Goal: Find specific page/section: Find specific page/section

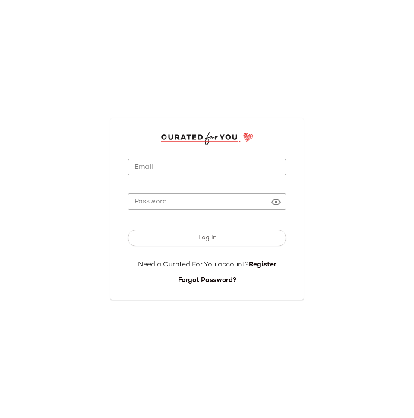
click at [159, 165] on input "Email" at bounding box center [207, 167] width 159 height 17
type input "**********"
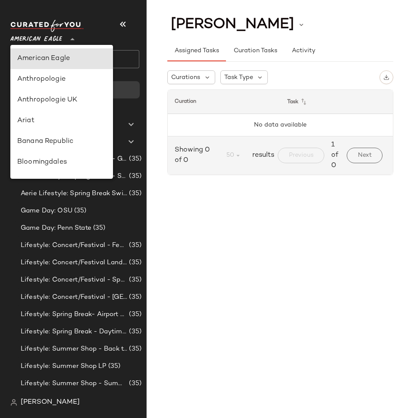
click at [22, 32] on span "American Eagle" at bounding box center [36, 37] width 52 height 16
click at [65, 121] on div "Ariat" at bounding box center [61, 121] width 89 height 10
type input "**"
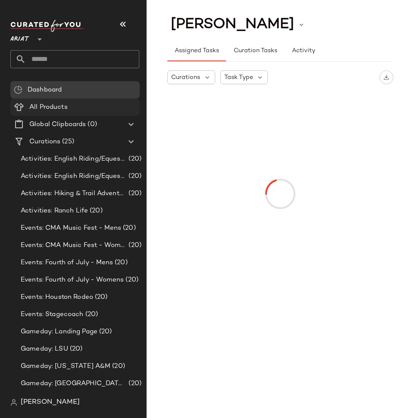
click at [46, 108] on span "All Products" at bounding box center [48, 107] width 38 height 10
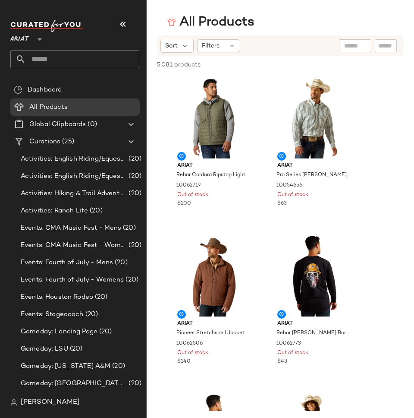
click at [37, 397] on span "[PERSON_NAME]" at bounding box center [50, 402] width 59 height 10
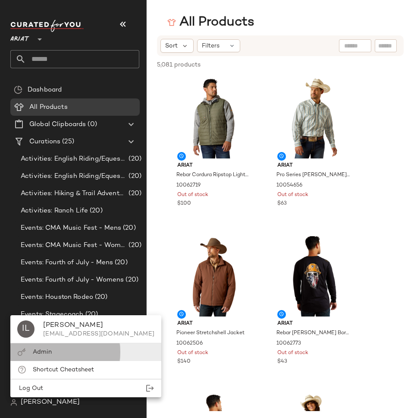
click at [61, 349] on div "Admin" at bounding box center [85, 352] width 151 height 18
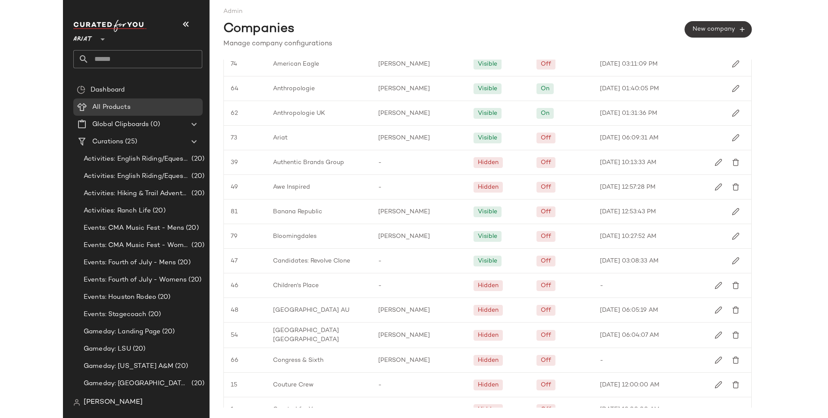
scroll to position [46, 0]
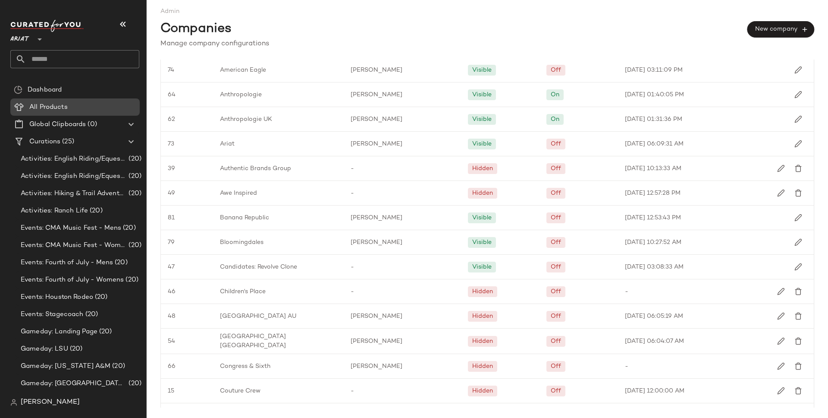
click at [32, 107] on span "All Products" at bounding box center [48, 107] width 38 height 10
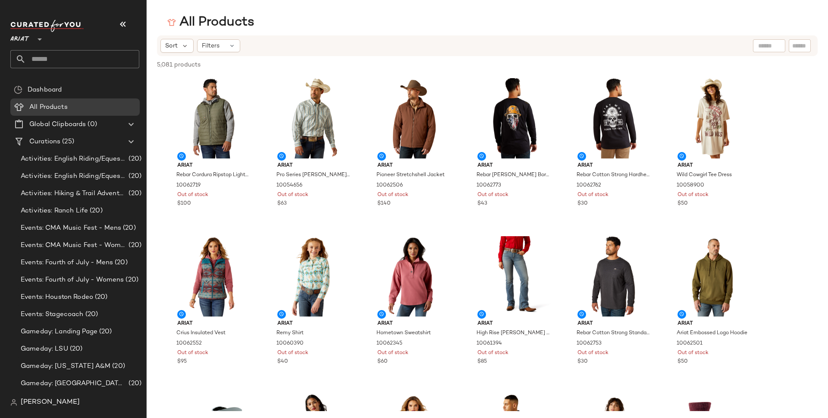
click at [30, 402] on span "[PERSON_NAME]" at bounding box center [50, 402] width 59 height 10
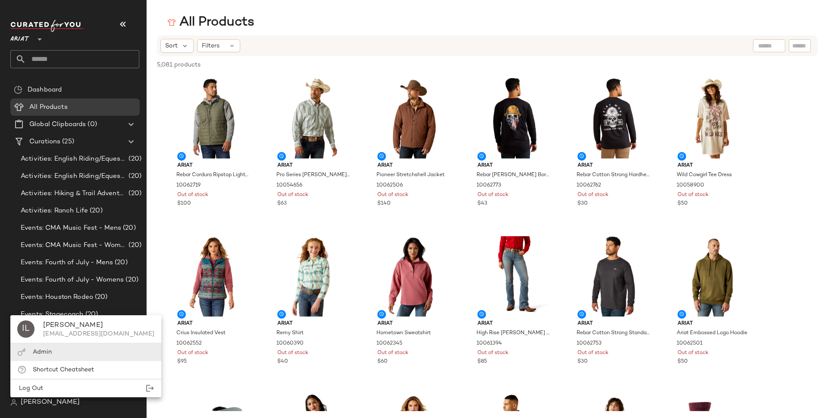
click at [51, 347] on div "Admin" at bounding box center [85, 352] width 151 height 18
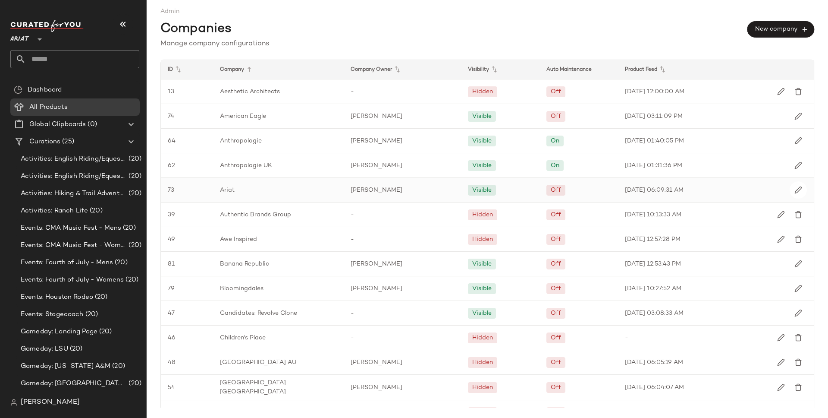
click at [213, 188] on div "Ariat" at bounding box center [278, 190] width 131 height 24
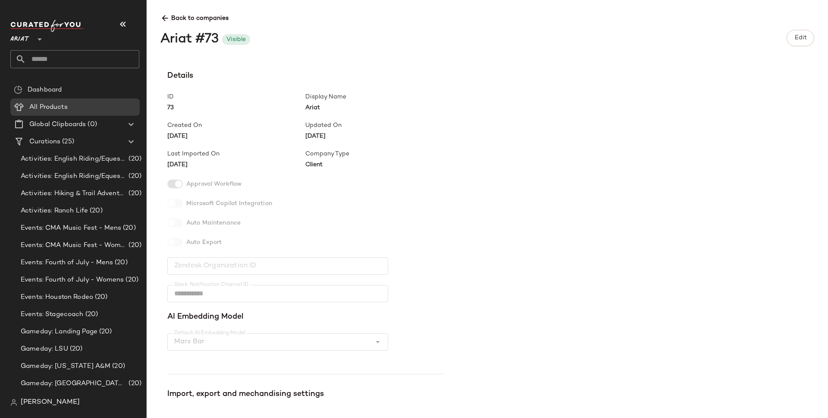
scroll to position [148, 0]
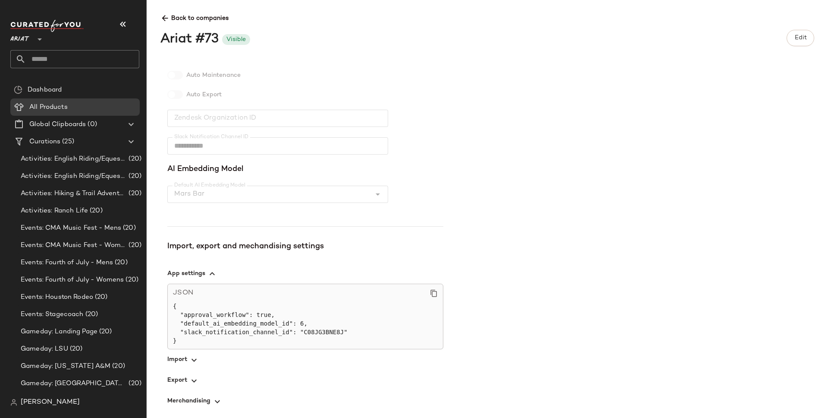
click at [176, 357] on span "button" at bounding box center [305, 359] width 276 height 21
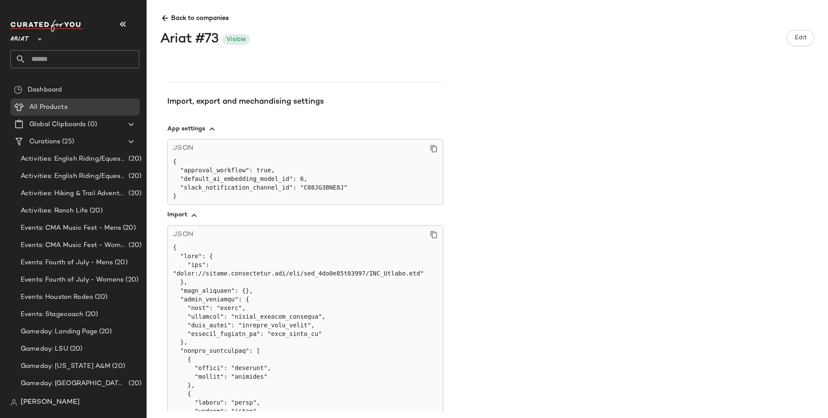
scroll to position [295, 0]
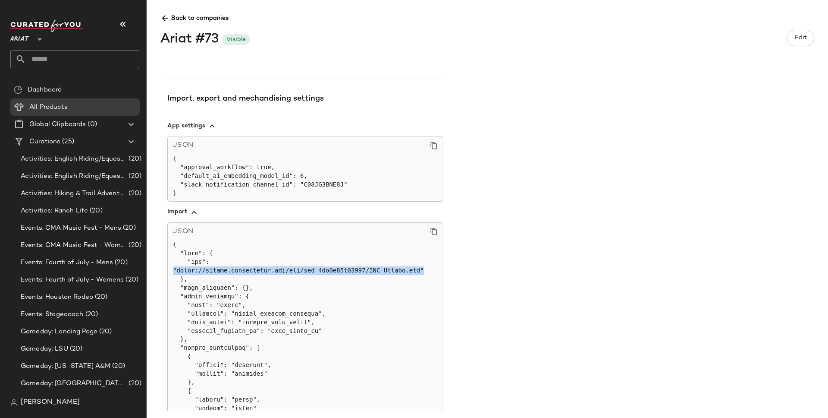
drag, startPoint x: 427, startPoint y: 270, endPoint x: 174, endPoint y: 274, distance: 252.4
copy pre ""[URL][DOMAIN_NAME]""
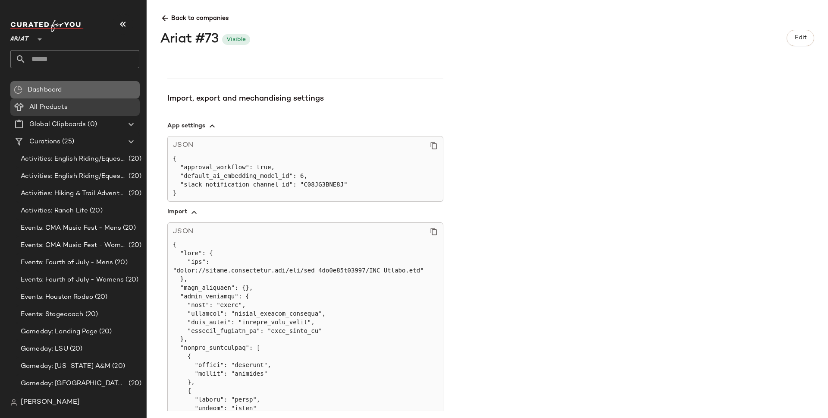
click at [26, 94] on div "Dashboard" at bounding box center [80, 90] width 111 height 10
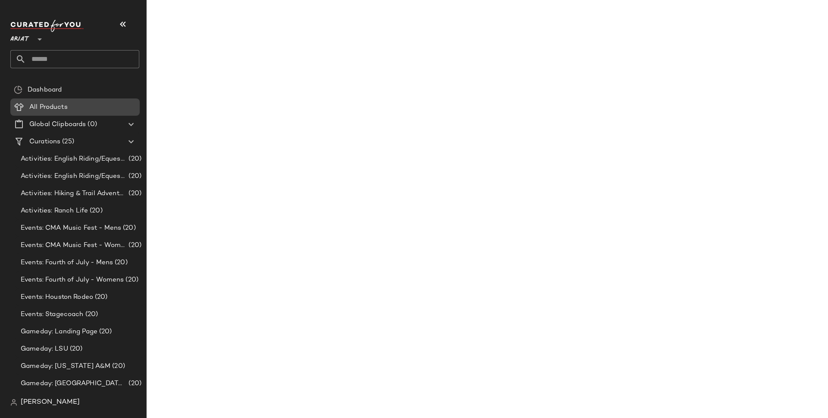
click at [35, 104] on span "All Products" at bounding box center [48, 107] width 38 height 10
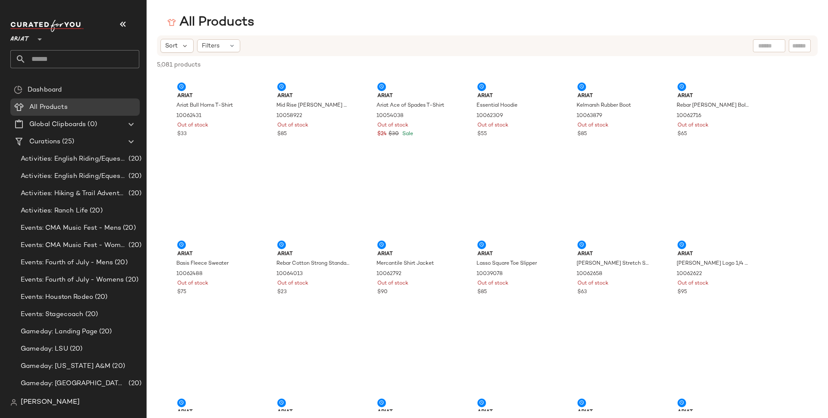
scroll to position [8366, 0]
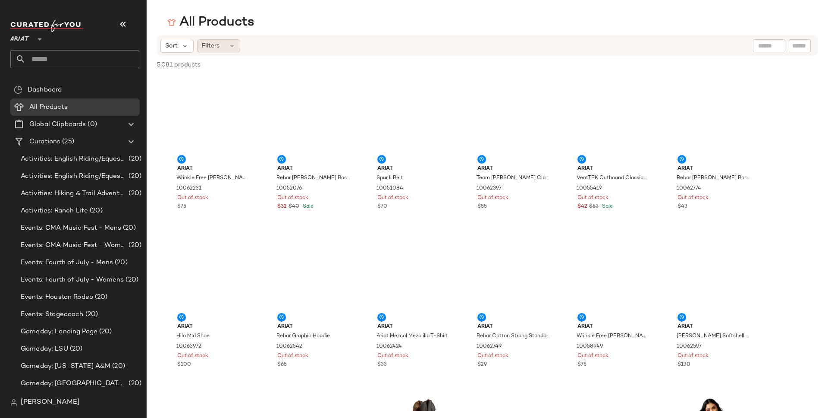
click at [219, 48] on span "Filters" at bounding box center [211, 45] width 18 height 9
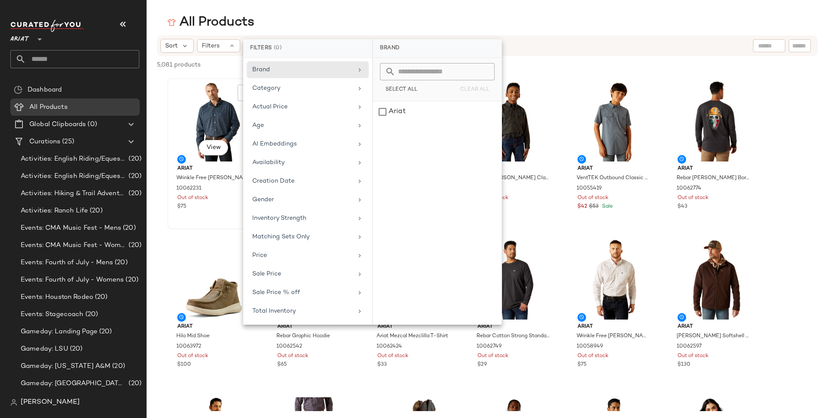
click at [195, 102] on div "View" at bounding box center [213, 121] width 87 height 80
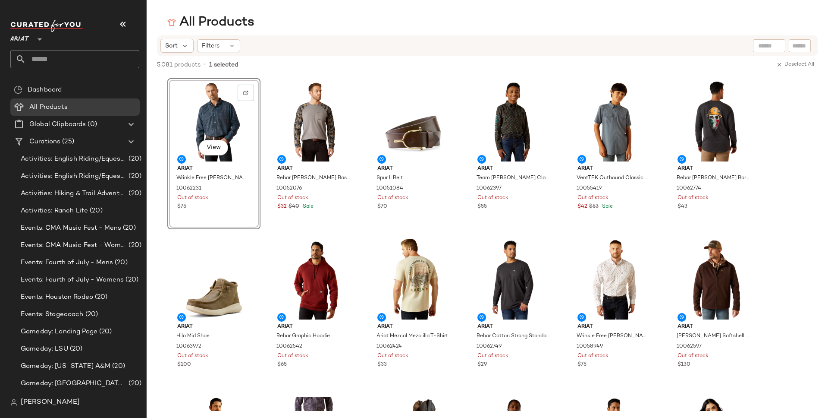
click at [324, 58] on div "5,081 products • 1 selected Deselect All" at bounding box center [488, 65] width 682 height 19
click at [214, 47] on span "Filters" at bounding box center [211, 45] width 18 height 9
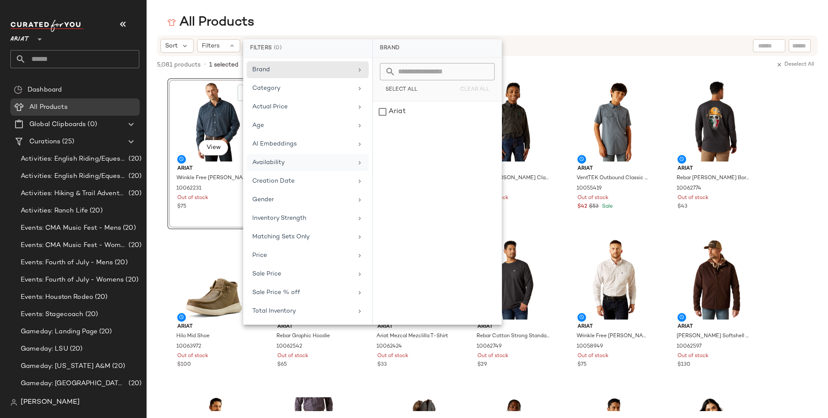
click at [315, 164] on div "Availability" at bounding box center [302, 162] width 101 height 9
click at [386, 112] on div "in_stock" at bounding box center [437, 111] width 129 height 21
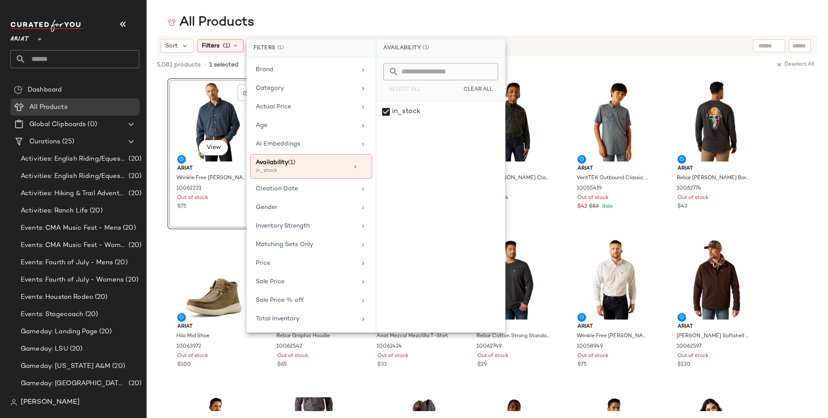
click at [300, 23] on div "All Products" at bounding box center [488, 22] width 682 height 17
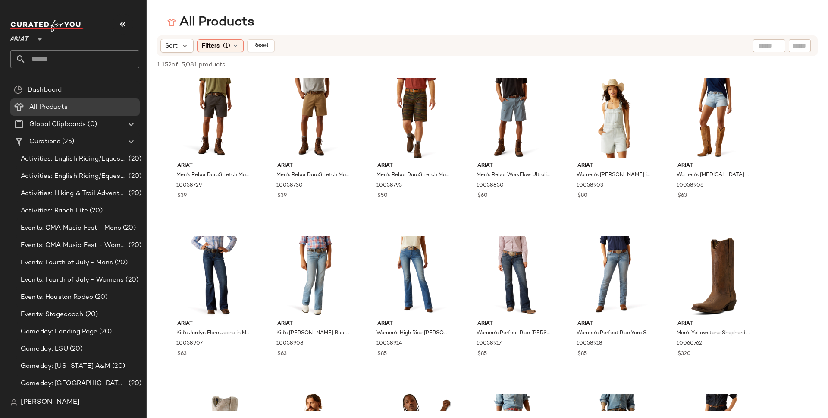
click at [414, 47] on input "text" at bounding box center [800, 45] width 15 height 9
paste input "********"
type input "********"
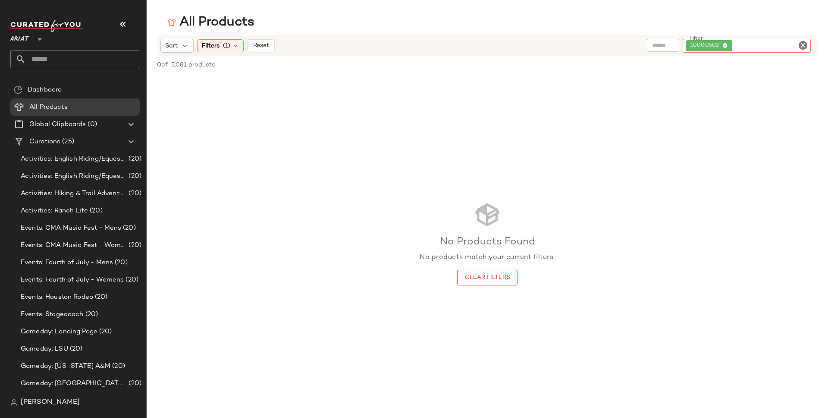
click at [414, 44] on icon "Clear Filter" at bounding box center [803, 45] width 10 height 10
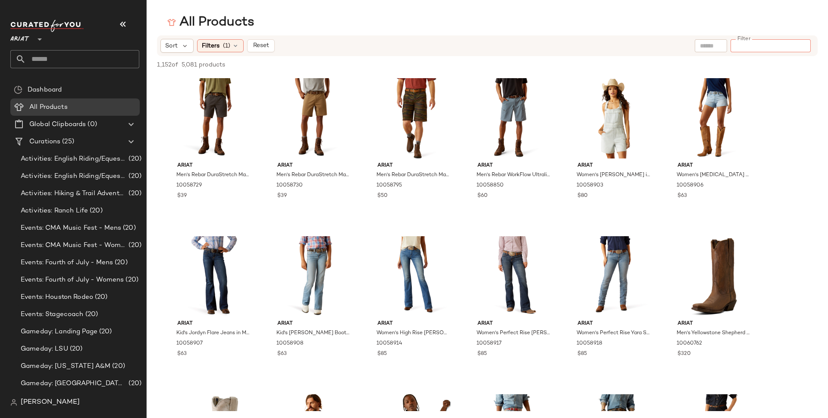
click at [414, 47] on input "Filter" at bounding box center [770, 45] width 73 height 9
paste input "**********"
type input "**********"
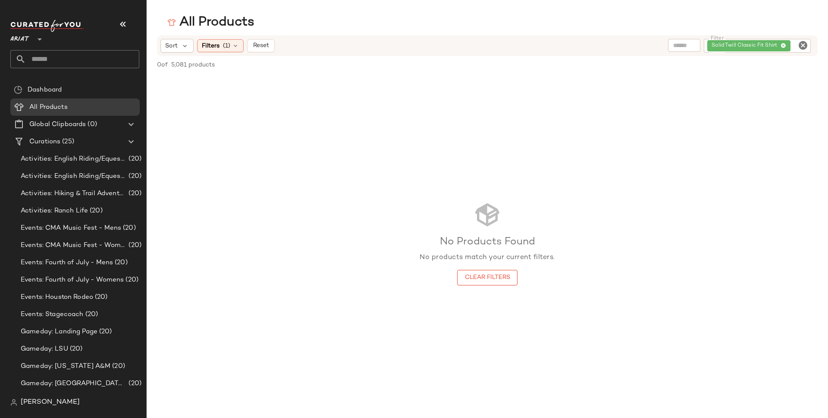
click at [223, 249] on div "No Products Found No products match your current filters. Clear Filters" at bounding box center [488, 243] width 682 height 336
click at [414, 44] on icon "Clear Filter" at bounding box center [803, 45] width 10 height 10
paste input "**********"
type input "**********"
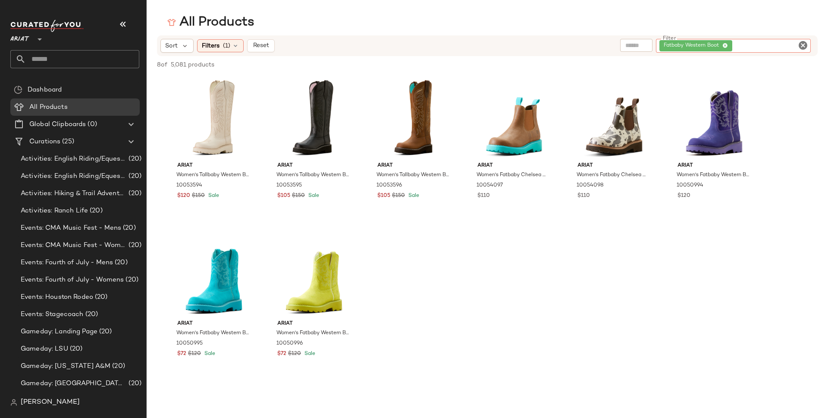
click at [414, 47] on icon "Clear Filter" at bounding box center [803, 45] width 10 height 10
paste input "********"
type input "********"
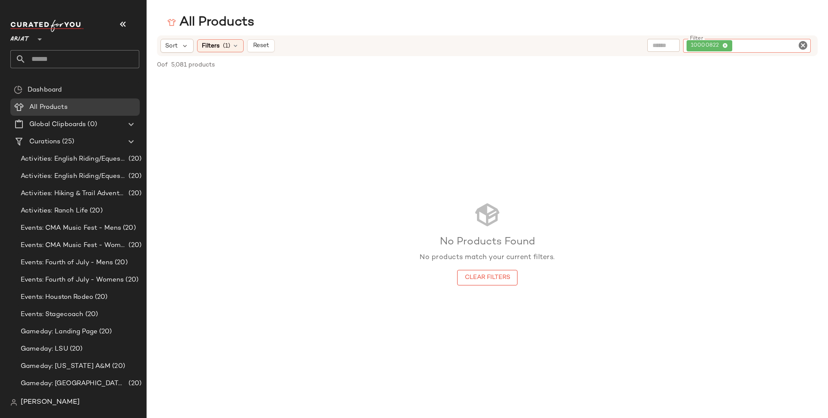
click at [414, 41] on icon "Clear Filter" at bounding box center [803, 45] width 10 height 10
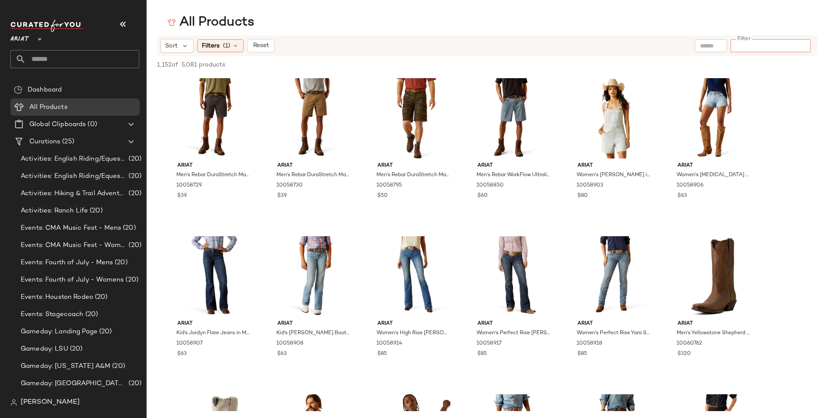
paste input "********"
type input "********"
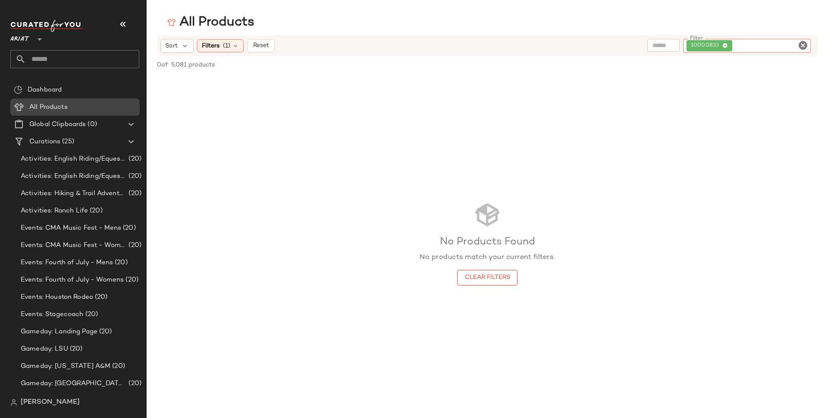
click at [40, 102] on span "All Products" at bounding box center [48, 107] width 38 height 10
click at [237, 42] on icon at bounding box center [235, 45] width 7 height 7
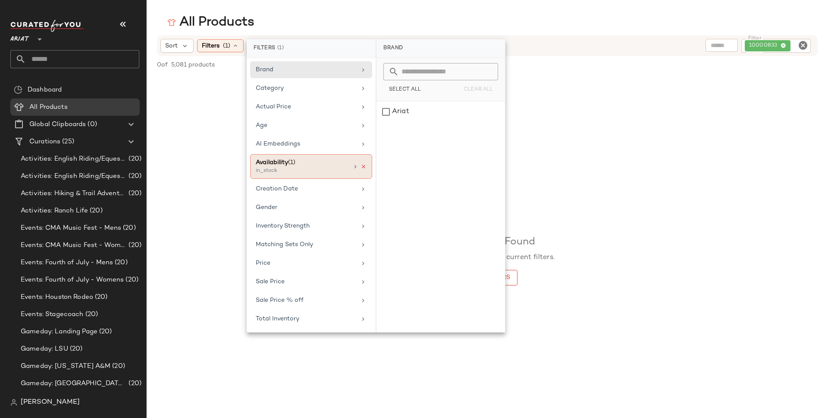
click at [362, 168] on icon at bounding box center [364, 167] width 6 height 6
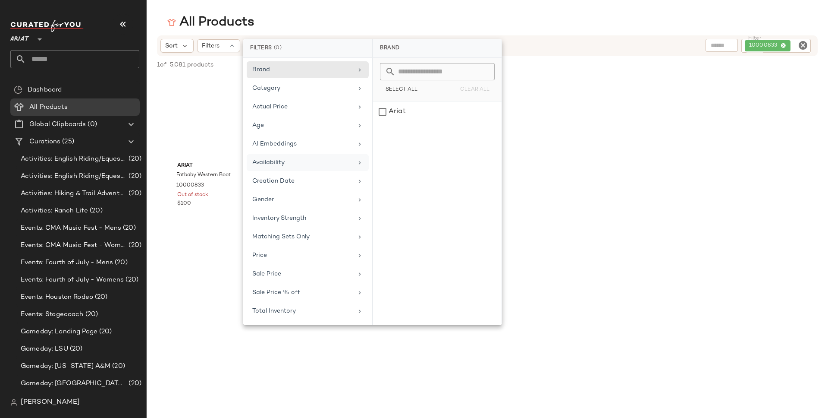
click at [414, 171] on div "Ariat Fatbaby Western Boot 10000833 Out of stock $100" at bounding box center [488, 150] width 682 height 151
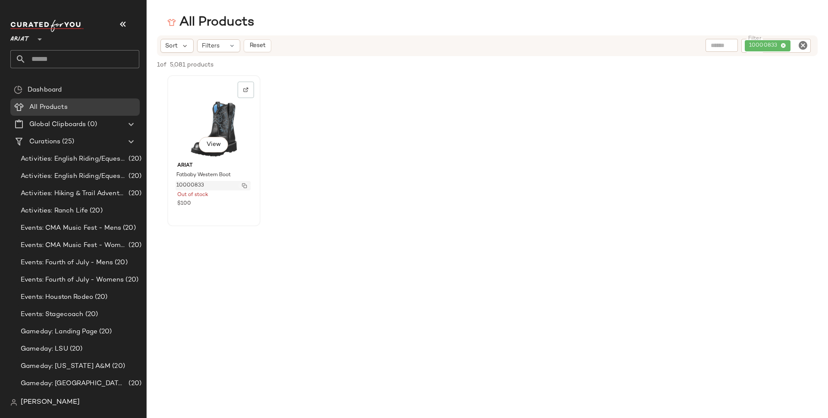
click at [243, 186] on img "button" at bounding box center [244, 185] width 5 height 5
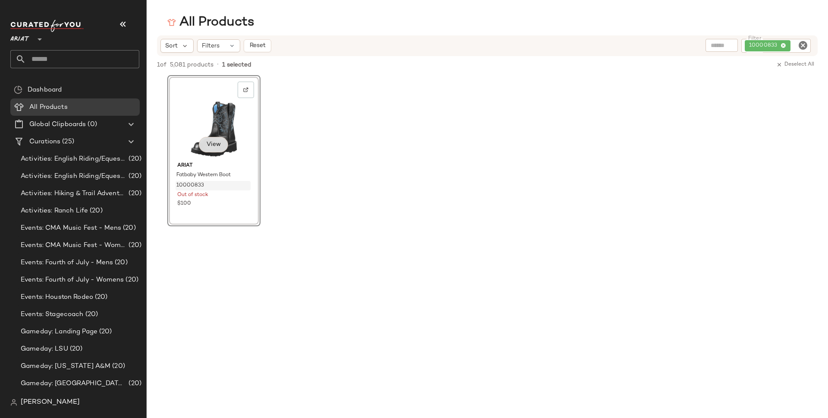
click at [214, 151] on button "View" at bounding box center [213, 145] width 29 height 16
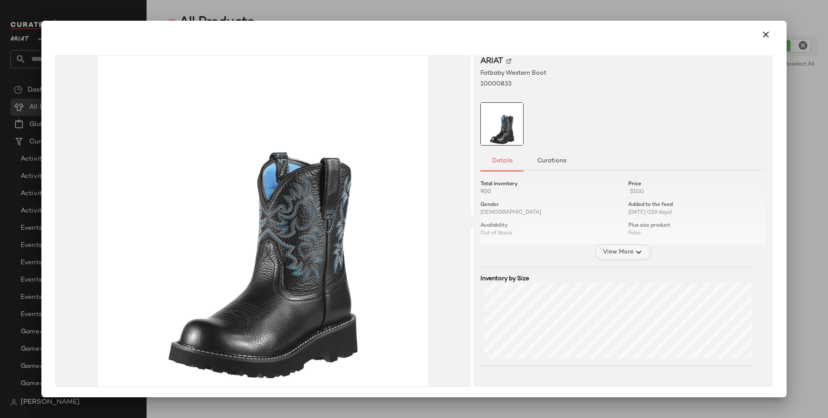
click at [414, 254] on span "View More" at bounding box center [618, 252] width 31 height 10
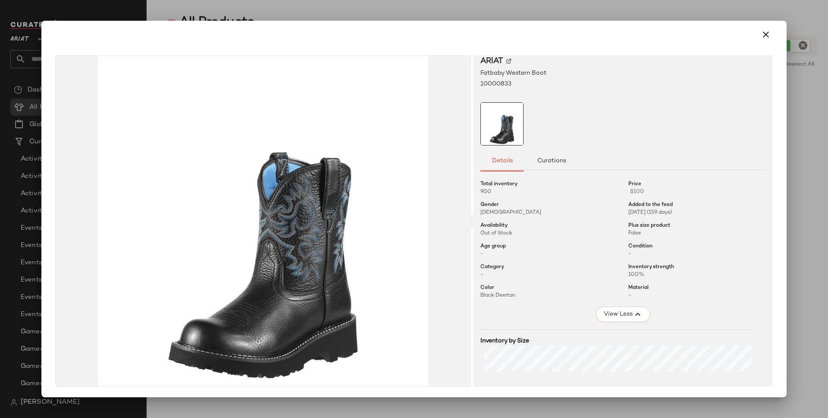
click at [414, 82] on span "10000833" at bounding box center [496, 83] width 31 height 9
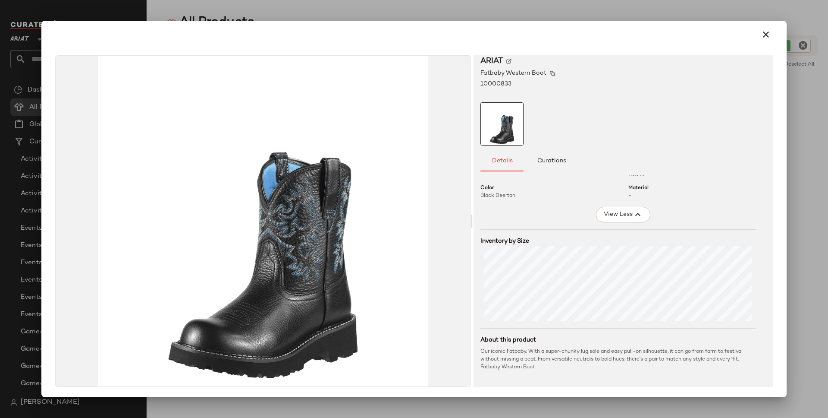
click at [414, 71] on span "Fatbaby Western Boot" at bounding box center [514, 73] width 66 height 9
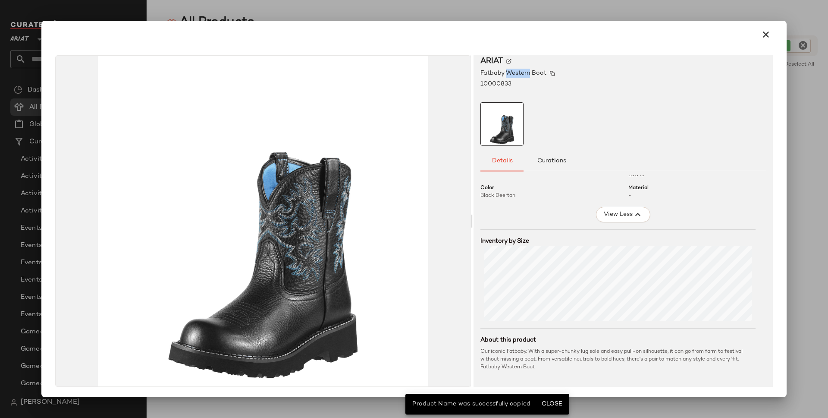
click at [414, 71] on span "Fatbaby Western Boot" at bounding box center [514, 73] width 66 height 9
click at [414, 73] on img at bounding box center [552, 73] width 5 height 5
click at [414, 33] on icon "button" at bounding box center [766, 34] width 10 height 10
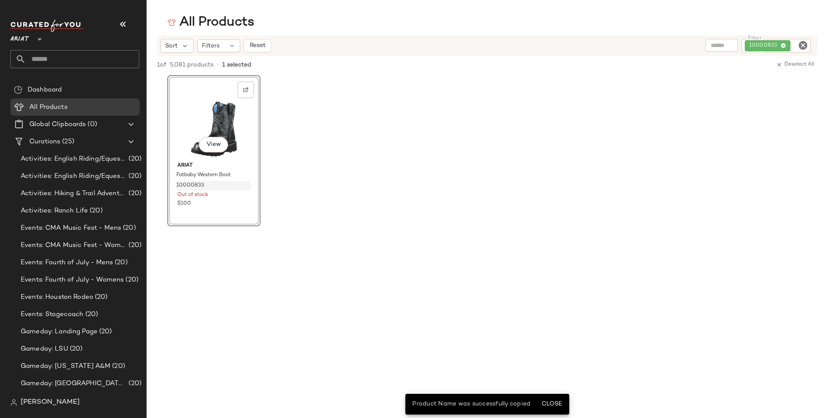
click at [414, 44] on icon "Clear Filter" at bounding box center [803, 45] width 10 height 10
paste input "**********"
type input "**********"
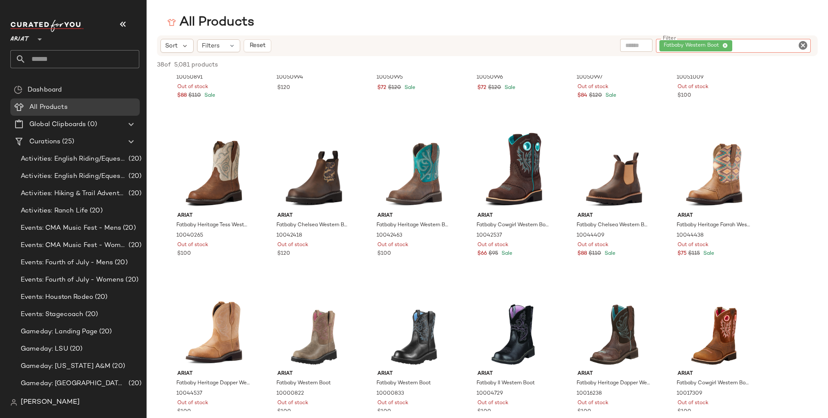
scroll to position [582, 0]
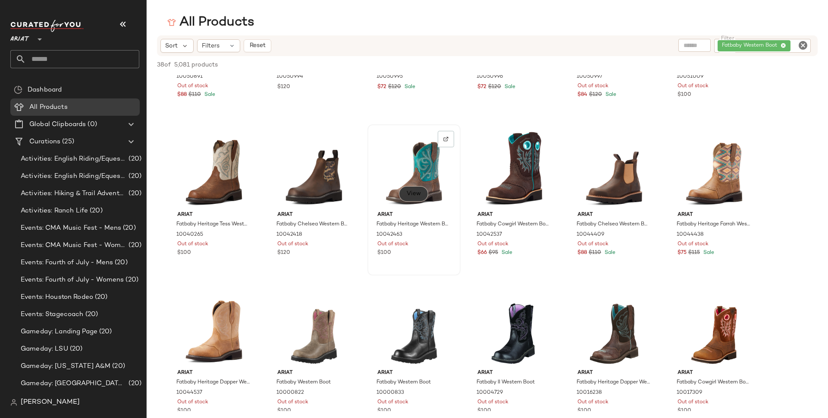
click at [414, 193] on span "View" at bounding box center [413, 193] width 15 height 7
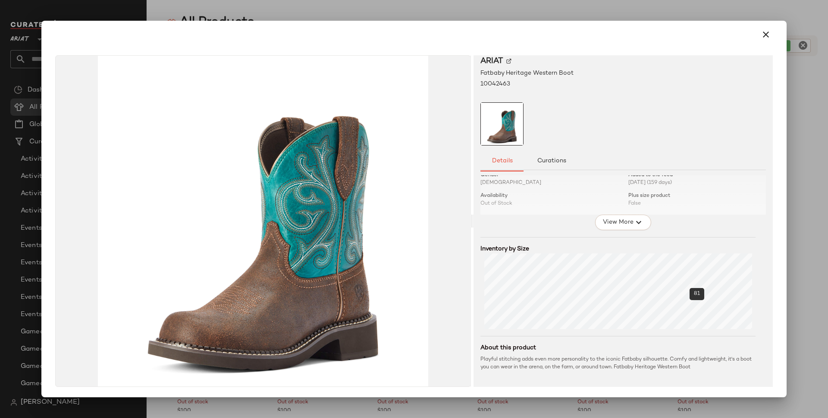
scroll to position [0, 0]
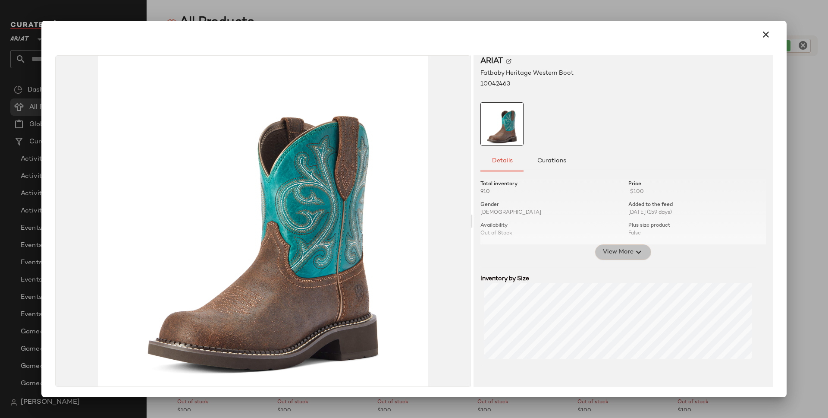
click at [414, 245] on button "View More" at bounding box center [623, 252] width 56 height 16
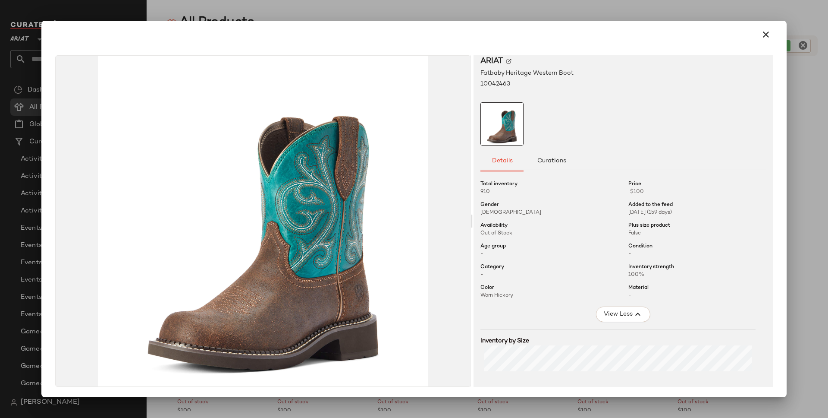
click at [414, 233] on span "Out of Stock" at bounding box center [497, 233] width 32 height 6
click at [414, 212] on span "[DEMOGRAPHIC_DATA]" at bounding box center [550, 213] width 138 height 8
click at [414, 31] on icon "button" at bounding box center [766, 34] width 10 height 10
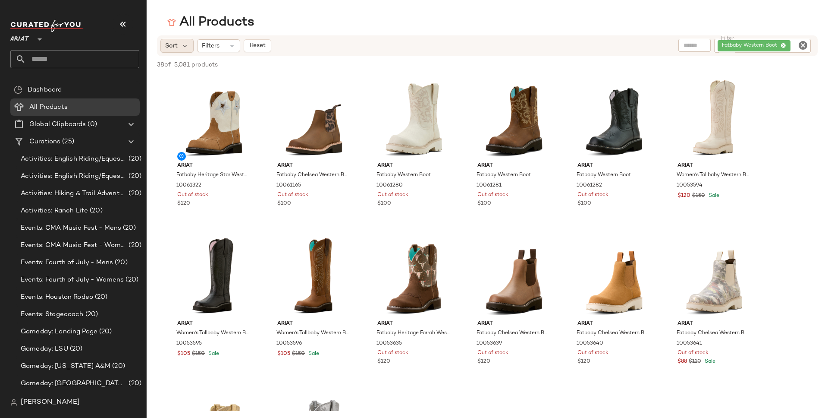
click at [175, 46] on span "Sort" at bounding box center [171, 45] width 13 height 9
click at [99, 108] on div "All Products" at bounding box center [82, 107] width 110 height 10
click at [19, 401] on div "[PERSON_NAME]" at bounding box center [44, 402] width 69 height 10
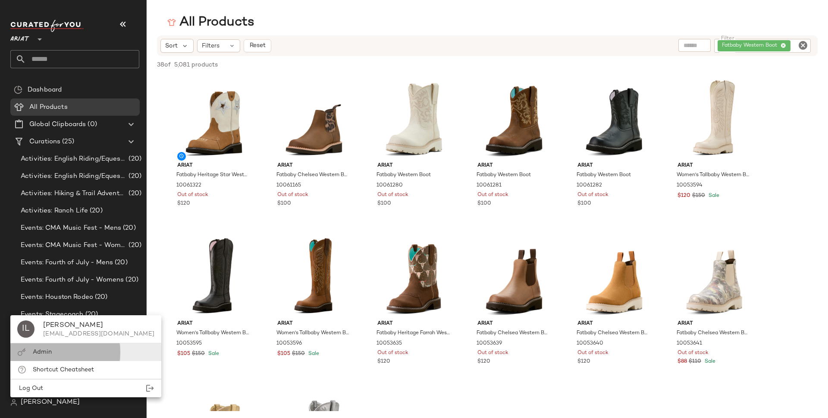
click at [46, 346] on div "Admin" at bounding box center [85, 352] width 151 height 18
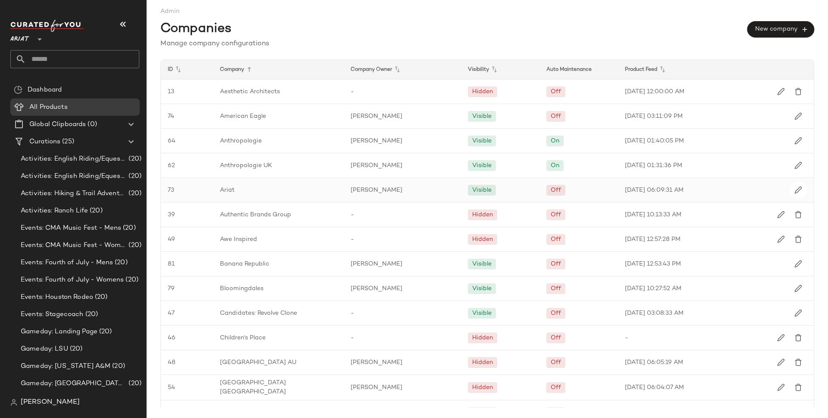
click at [249, 195] on div "Ariat" at bounding box center [278, 190] width 131 height 24
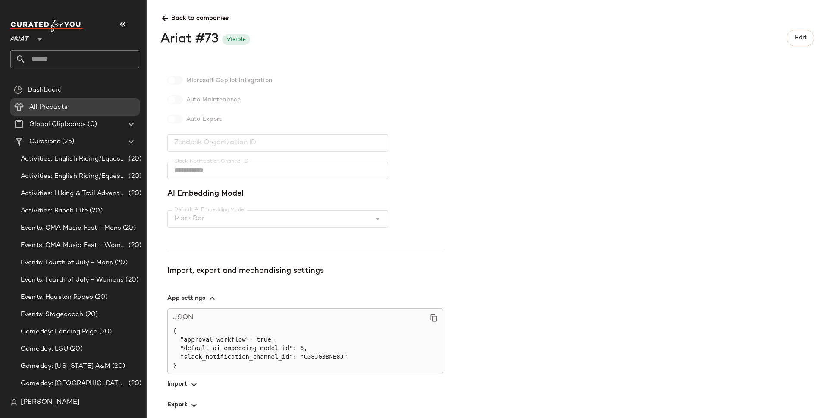
scroll to position [126, 0]
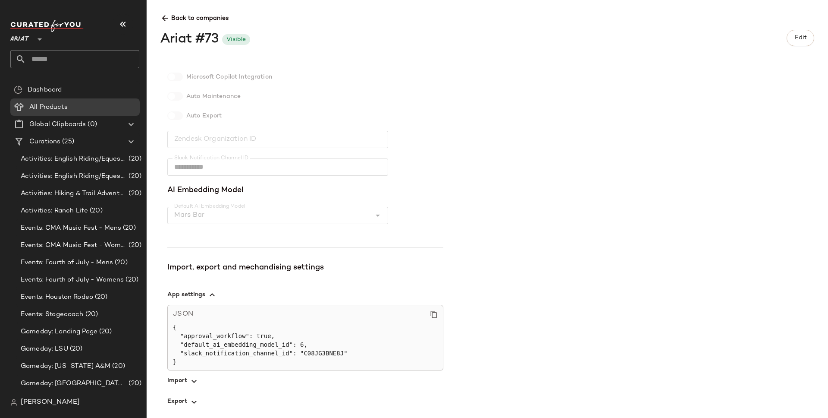
click at [186, 382] on span "button" at bounding box center [305, 380] width 276 height 21
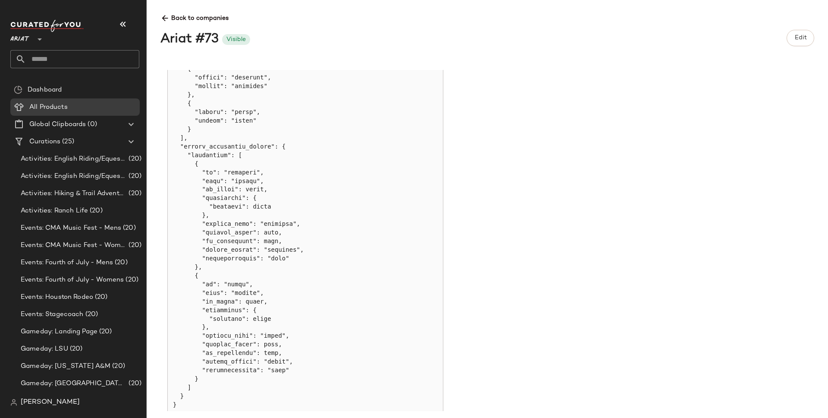
scroll to position [313, 0]
